Goal: Navigation & Orientation: Find specific page/section

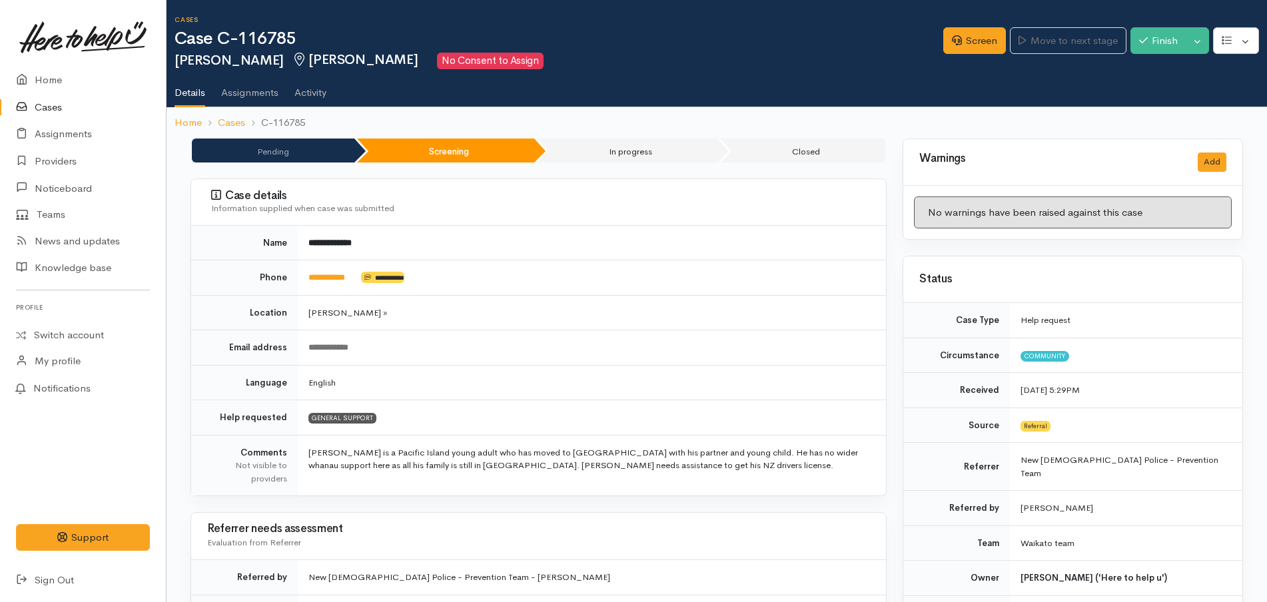
drag, startPoint x: 0, startPoint y: 0, endPoint x: 53, endPoint y: 104, distance: 116.8
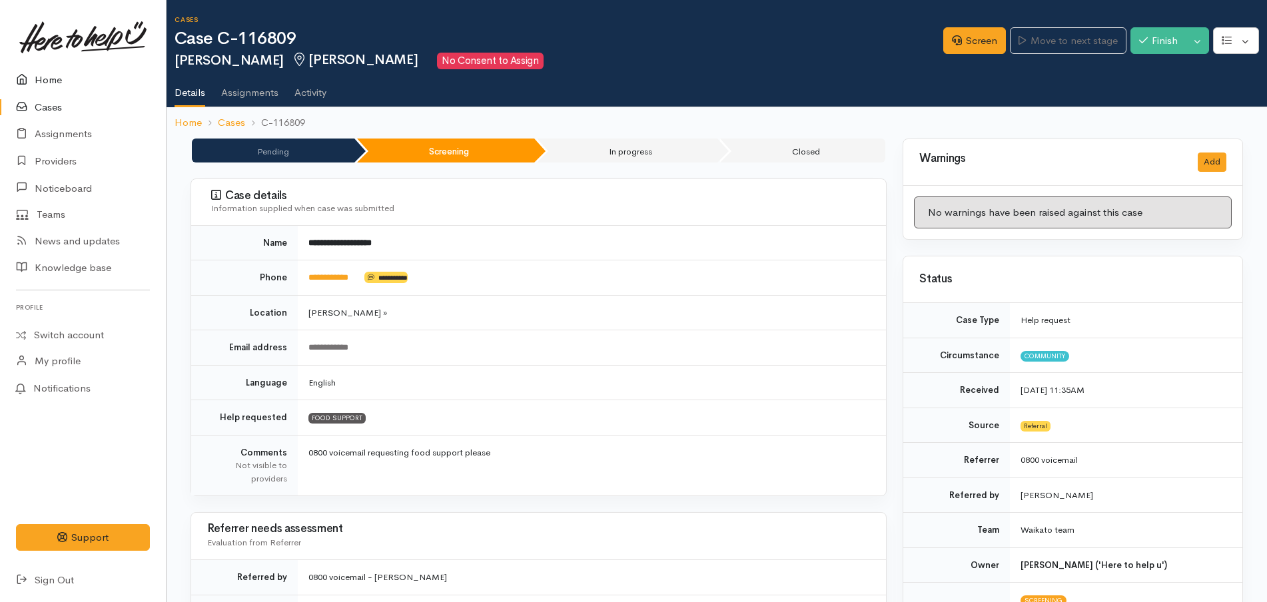
drag, startPoint x: 0, startPoint y: 0, endPoint x: 61, endPoint y: 78, distance: 98.8
